Goal: Complete application form

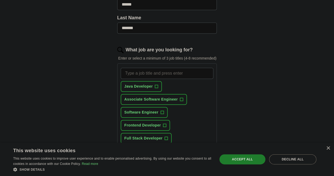
scroll to position [138, 0]
click at [167, 123] on span "+" at bounding box center [164, 125] width 3 height 4
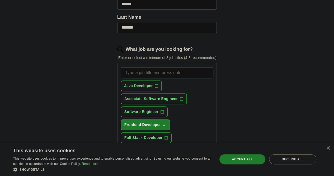
click at [149, 175] on span "+" at bounding box center [146, 177] width 3 height 4
click at [189, 175] on span "+" at bounding box center [190, 177] width 3 height 4
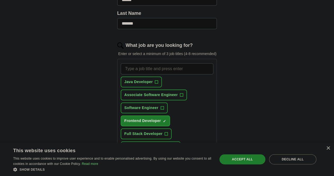
scroll to position [140, 0]
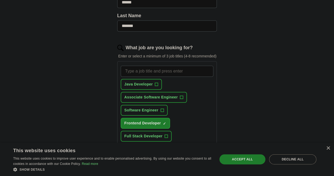
click at [138, 66] on input "What job are you looking for?" at bounding box center [167, 71] width 93 height 11
type input "UIUX intern"
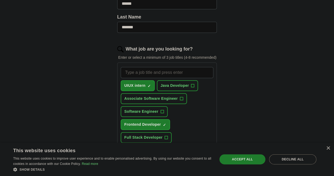
scroll to position [137, 0]
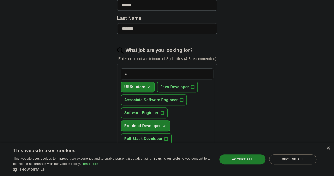
click at [132, 68] on input "a" at bounding box center [167, 73] width 93 height 11
type input "apprenticeship"
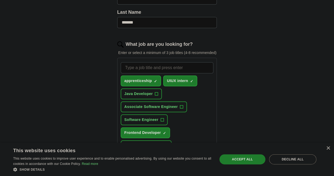
scroll to position [138, 0]
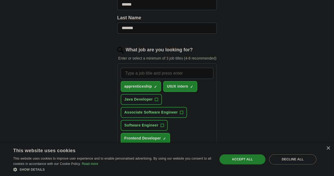
click at [126, 68] on input "What job are you looking for?" at bounding box center [167, 73] width 93 height 11
type input "trainee"
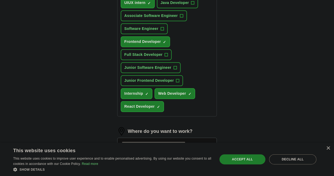
scroll to position [236, 0]
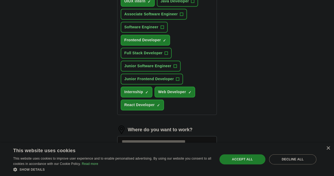
click at [143, 136] on input at bounding box center [167, 141] width 100 height 11
click at [135, 136] on input at bounding box center [167, 141] width 100 height 11
type input "***"
click at [132, 160] on li "[GEOGRAPHIC_DATA], [GEOGRAPHIC_DATA]" at bounding box center [167, 170] width 99 height 21
click at [164, 136] on div "[GEOGRAPHIC_DATA], [GEOGRAPHIC_DATA] ×" at bounding box center [167, 143] width 100 height 15
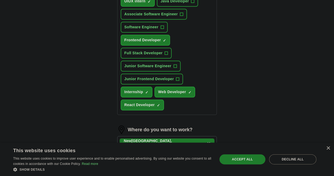
click at [165, 136] on div "[GEOGRAPHIC_DATA], [GEOGRAPHIC_DATA] ×" at bounding box center [167, 143] width 100 height 15
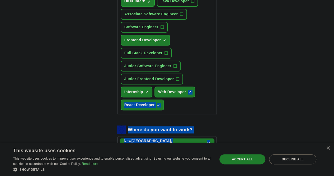
drag, startPoint x: 159, startPoint y: 83, endPoint x: 139, endPoint y: 59, distance: 31.7
click at [139, 59] on form "Select a resume Tenzin Thakuri_Resume.pdf [DATE] 04:38 Upload a different resum…" at bounding box center [167, 34] width 100 height 383
click at [117, 125] on img at bounding box center [121, 129] width 8 height 8
click at [167, 136] on div "[GEOGRAPHIC_DATA], [GEOGRAPHIC_DATA] ×" at bounding box center [167, 143] width 100 height 15
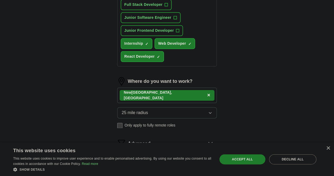
scroll to position [287, 0]
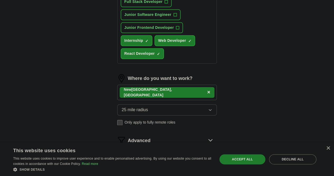
click at [166, 157] on button "Start applying for jobs" at bounding box center [167, 162] width 100 height 11
select select "**"
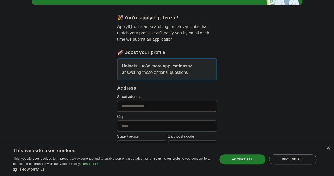
scroll to position [37, 0]
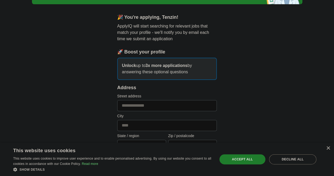
click at [128, 101] on input "text" at bounding box center [167, 105] width 100 height 11
type input "**********"
type input "********"
type input "**"
type input "*****"
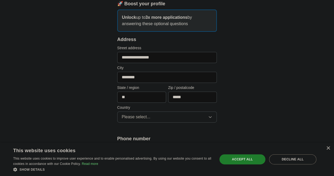
scroll to position [86, 0]
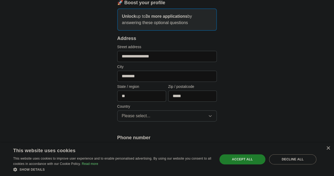
click at [120, 56] on input "**********" at bounding box center [167, 56] width 100 height 11
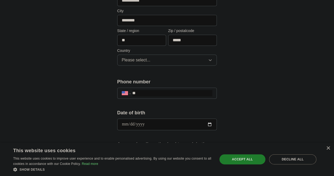
scroll to position [143, 0]
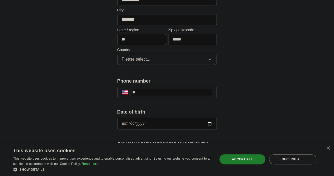
type input "**********"
click at [124, 57] on span "Please select..." at bounding box center [136, 59] width 29 height 6
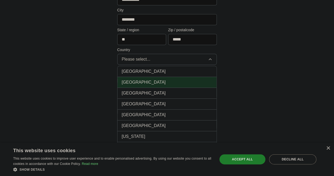
click at [132, 79] on span "[GEOGRAPHIC_DATA]" at bounding box center [144, 82] width 44 height 6
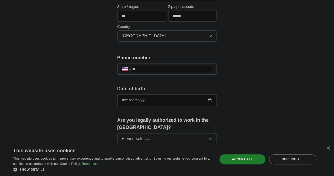
scroll to position [168, 0]
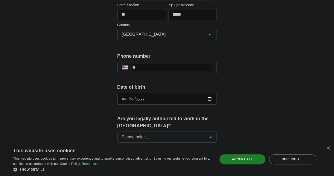
click at [217, 96] on input "date" at bounding box center [167, 99] width 100 height 12
type input "**********"
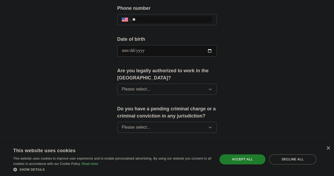
scroll to position [216, 0]
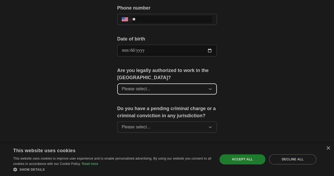
click at [134, 86] on span "Please select..." at bounding box center [136, 89] width 29 height 6
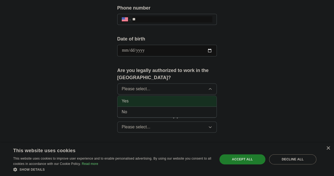
click at [122, 98] on div "Yes" at bounding box center [167, 101] width 91 height 6
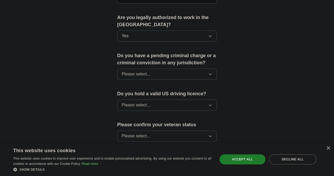
scroll to position [272, 0]
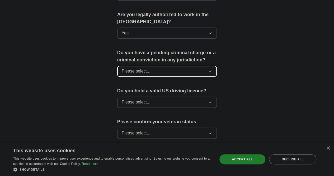
click at [146, 66] on button "Please select..." at bounding box center [167, 71] width 100 height 11
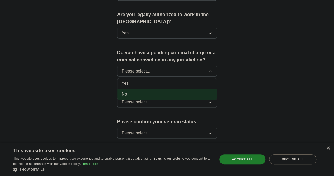
click at [122, 91] on div "No" at bounding box center [167, 94] width 91 height 6
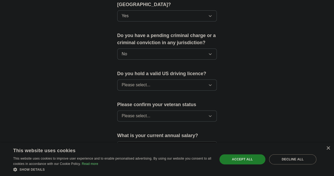
scroll to position [292, 0]
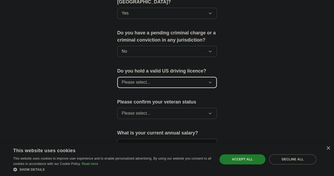
click at [143, 77] on button "Please select..." at bounding box center [167, 82] width 100 height 11
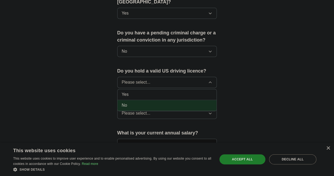
click at [121, 100] on li "No" at bounding box center [167, 105] width 99 height 11
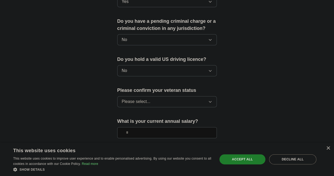
scroll to position [304, 0]
click at [137, 98] on span "Please select..." at bounding box center [136, 101] width 29 height 6
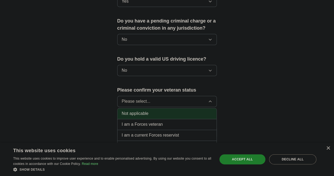
click at [124, 110] on span "Not applicable" at bounding box center [135, 113] width 27 height 6
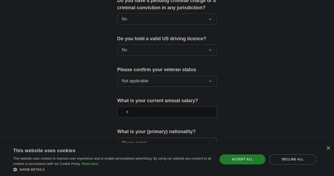
scroll to position [325, 0]
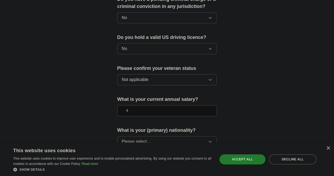
click at [134, 105] on input "text" at bounding box center [167, 110] width 100 height 11
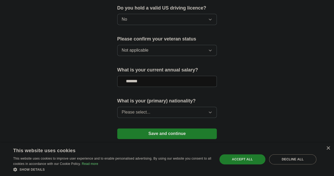
scroll to position [355, 0]
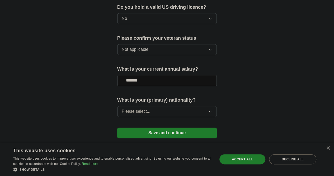
type input "*******"
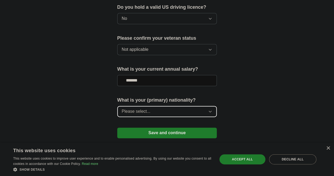
click at [144, 106] on button "Please select..." at bounding box center [167, 111] width 100 height 11
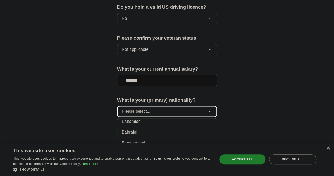
scroll to position [143, 0]
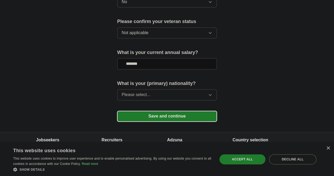
click at [180, 111] on button "Save and continue" at bounding box center [167, 116] width 100 height 11
